Goal: Transaction & Acquisition: Purchase product/service

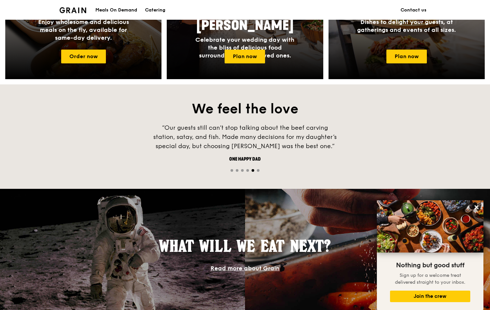
scroll to position [362, 0]
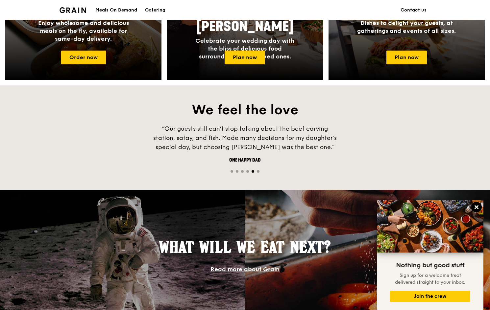
click at [477, 208] on icon at bounding box center [477, 208] width 4 height 4
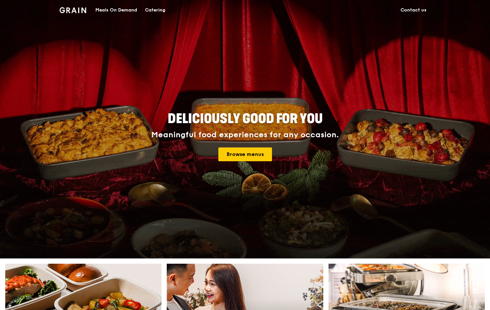
scroll to position [0, 0]
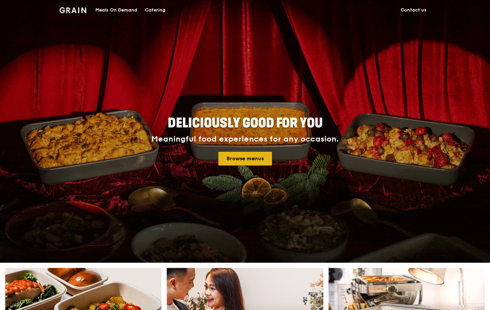
click at [253, 157] on link "Browse menus" at bounding box center [245, 159] width 54 height 14
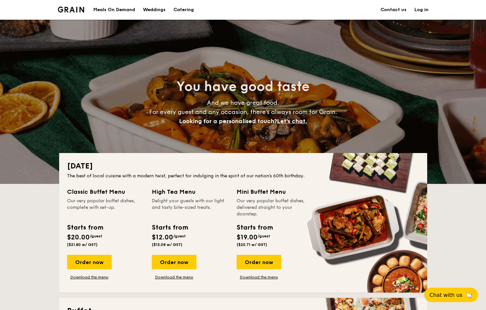
click at [123, 10] on div "Meals On Demand" at bounding box center [114, 10] width 42 height 20
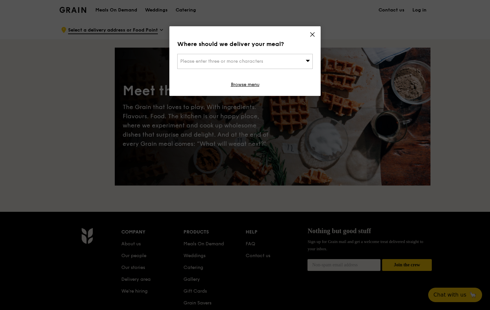
click at [262, 64] on span "Please enter three or more characters" at bounding box center [221, 62] width 83 height 6
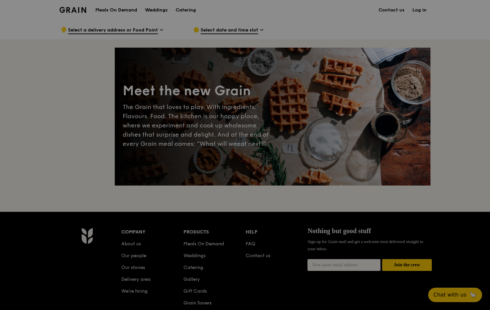
click at [118, 13] on div at bounding box center [245, 155] width 490 height 310
click at [129, 10] on div at bounding box center [245, 155] width 490 height 310
click at [174, 93] on div at bounding box center [245, 155] width 490 height 310
click at [119, 22] on div at bounding box center [245, 155] width 490 height 310
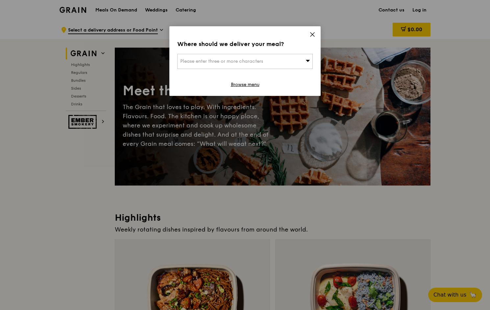
click at [245, 66] on div "Please enter three or more characters" at bounding box center [245, 61] width 136 height 15
type input "419550"
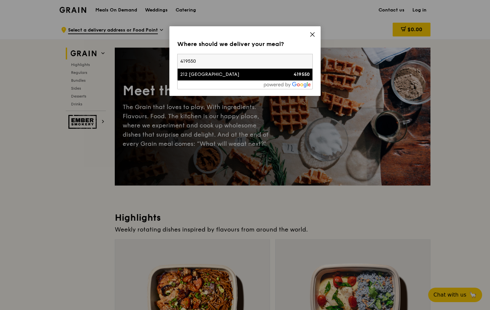
click at [239, 74] on div "212 Jalan Eunos" at bounding box center [228, 74] width 97 height 7
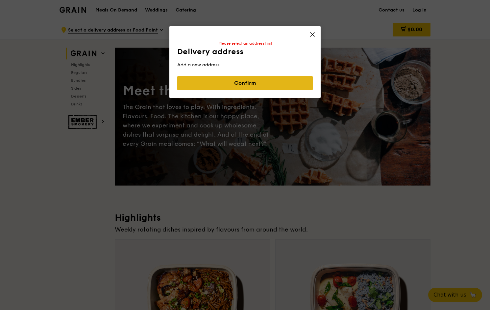
click at [237, 80] on link "Confirm" at bounding box center [245, 83] width 136 height 14
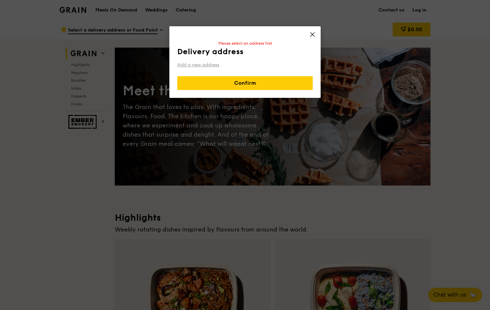
click at [205, 67] on link "Add a new address" at bounding box center [245, 65] width 136 height 7
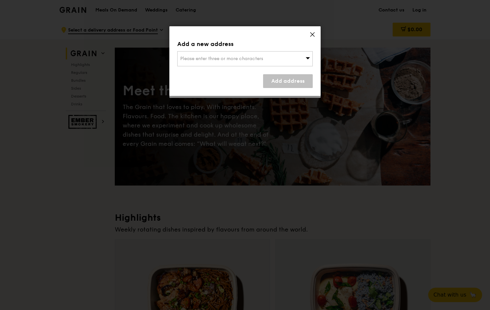
click at [219, 52] on div "Please enter three or more characters" at bounding box center [245, 58] width 136 height 15
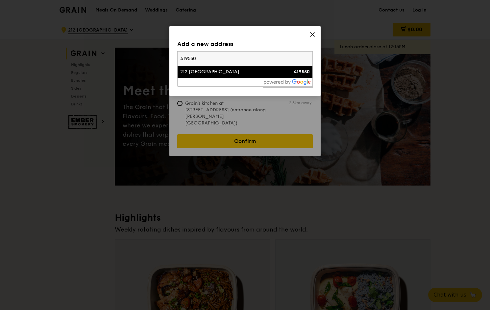
type input "419550"
click at [210, 69] on div "212 Jalan Eunos" at bounding box center [228, 72] width 97 height 7
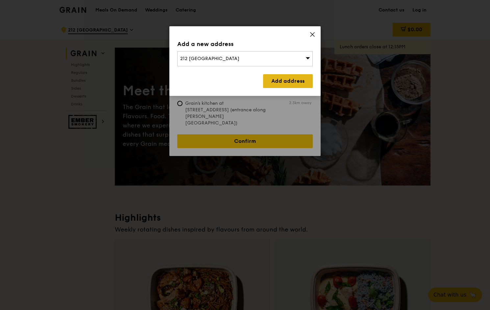
click at [289, 85] on link "Add address" at bounding box center [288, 81] width 50 height 14
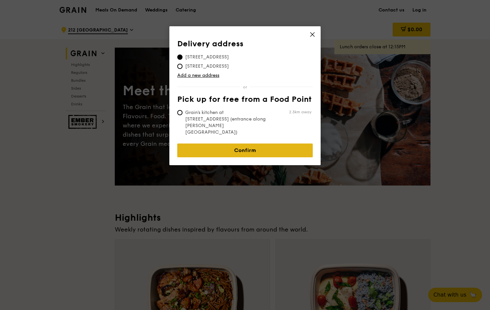
click at [266, 144] on link "Confirm" at bounding box center [245, 151] width 136 height 14
click at [230, 144] on link "Confirm" at bounding box center [245, 151] width 136 height 14
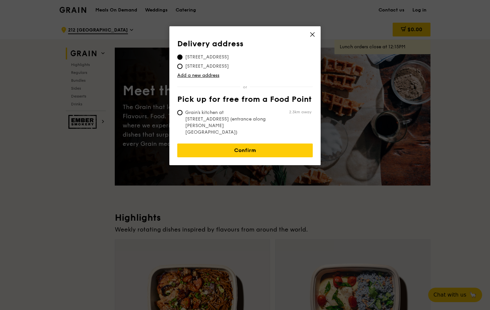
click at [199, 63] on span "212 Jalan Eunos, 419550" at bounding box center [207, 66] width 60 height 7
click at [183, 64] on input "212 Jalan Eunos, 419550" at bounding box center [179, 66] width 5 height 5
radio input "true"
click at [233, 144] on link "Confirm" at bounding box center [245, 151] width 136 height 14
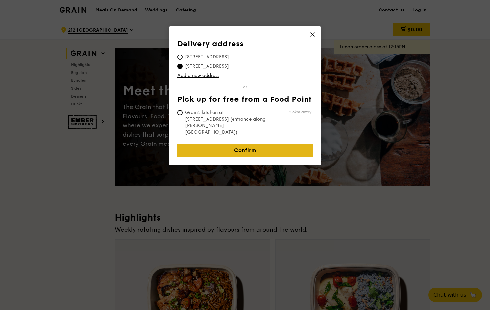
click at [233, 144] on link "Confirm" at bounding box center [245, 151] width 136 height 14
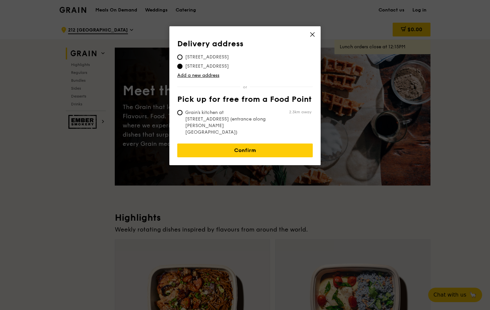
click at [218, 56] on span "212 Jalan Eunos, 419550" at bounding box center [207, 57] width 60 height 7
click at [183, 56] on input "212 Jalan Eunos, 419550" at bounding box center [179, 57] width 5 height 5
radio input "true"
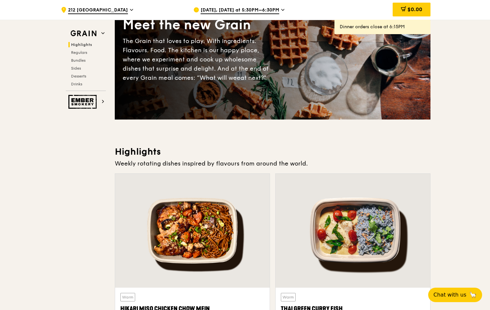
scroll to position [230, 0]
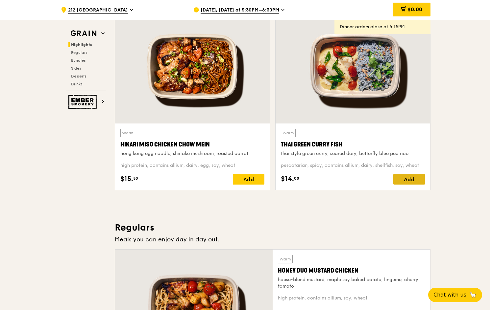
click at [408, 180] on div "Add" at bounding box center [409, 179] width 32 height 11
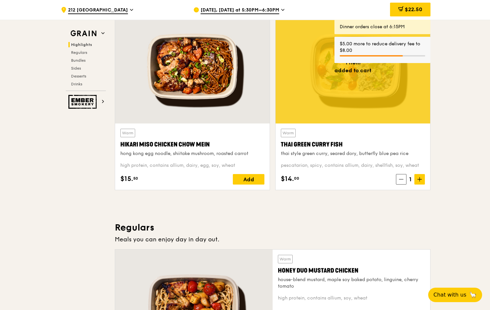
click at [418, 186] on div "Warm Thai Green Curry Fish thai style green curry, seared dory, butterfly blue …" at bounding box center [353, 157] width 155 height 66
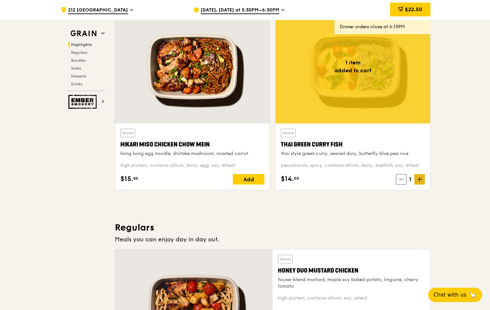
click at [418, 180] on icon at bounding box center [420, 180] width 4 height 0
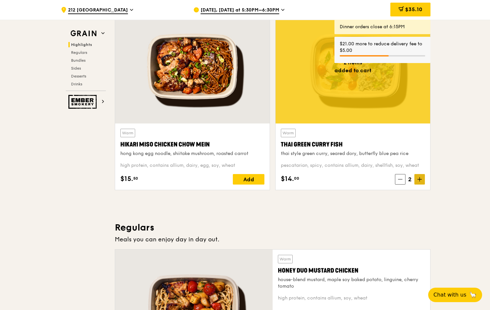
click at [418, 180] on icon at bounding box center [420, 180] width 4 height 0
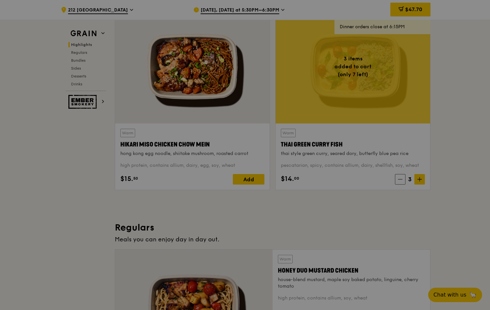
click at [464, 86] on div at bounding box center [245, 155] width 490 height 310
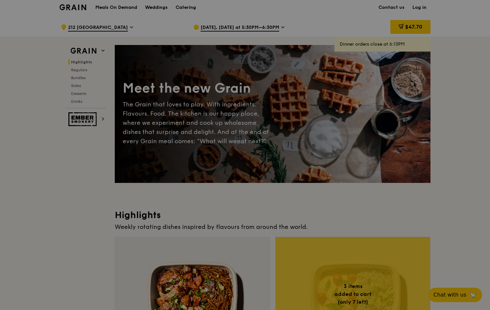
scroll to position [0, 0]
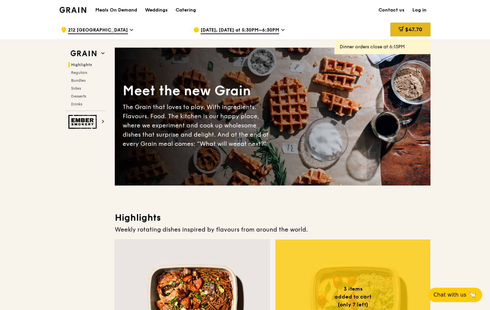
click at [418, 31] on span "$47.70" at bounding box center [413, 29] width 17 height 6
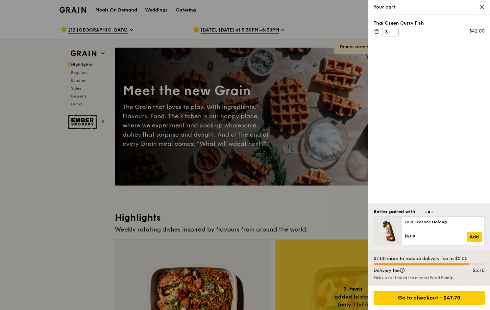
click at [482, 8] on icon at bounding box center [482, 7] width 6 height 6
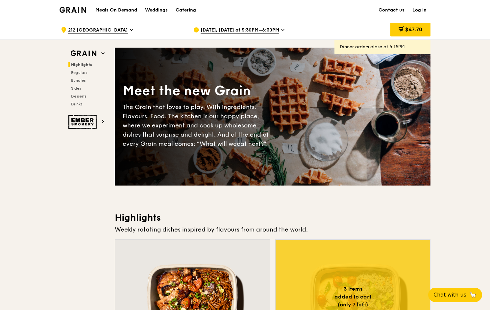
click at [281, 35] on span at bounding box center [282, 31] width 3 height 8
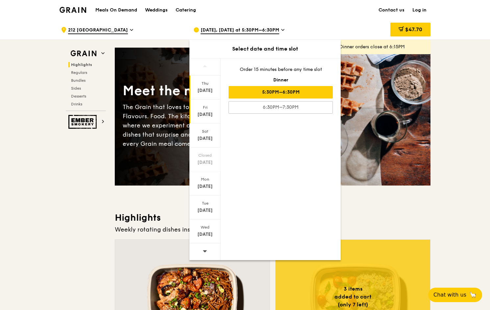
click at [200, 111] on div "Fri Aug 22" at bounding box center [204, 112] width 31 height 24
